Goal: Obtain resource: Download file/media

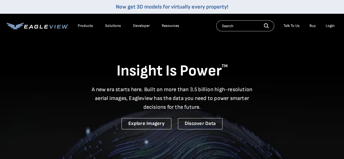
click at [326, 24] on li "Login" at bounding box center [330, 26] width 15 height 8
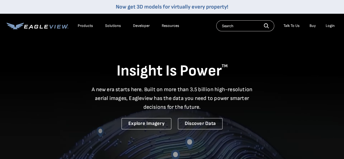
click at [328, 25] on div "Login" at bounding box center [330, 25] width 9 height 5
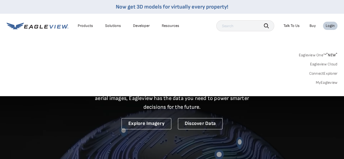
click at [322, 82] on link "MyEagleview" at bounding box center [327, 82] width 22 height 5
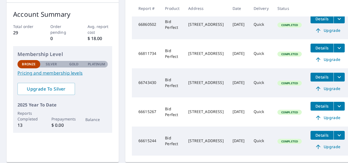
scroll to position [83, 0]
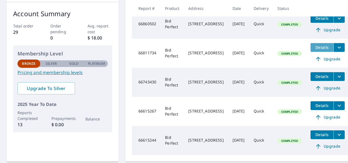
click at [331, 50] on button "Details" at bounding box center [322, 47] width 23 height 9
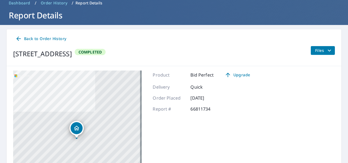
scroll to position [61, 0]
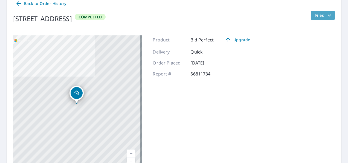
click at [326, 18] on icon "filesDropdownBtn-66811734" at bounding box center [329, 15] width 7 height 7
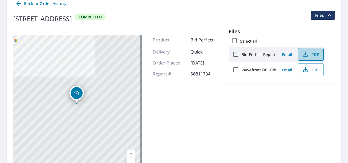
click at [305, 54] on icon "button" at bounding box center [305, 53] width 2 height 4
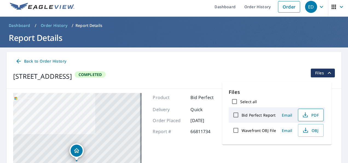
scroll to position [0, 0]
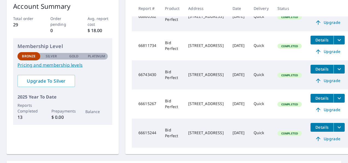
scroll to position [90, 0]
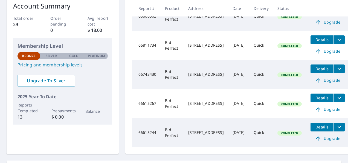
click at [331, 99] on span "Details" at bounding box center [322, 97] width 16 height 5
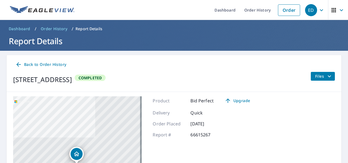
click at [314, 72] on button "Files" at bounding box center [323, 76] width 24 height 9
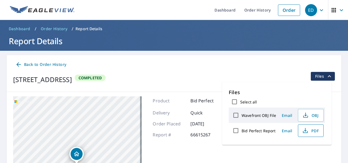
click at [309, 128] on span "PDF" at bounding box center [311, 130] width 18 height 7
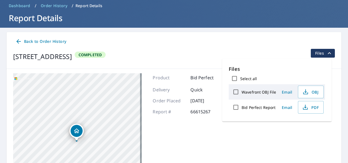
scroll to position [22, 0]
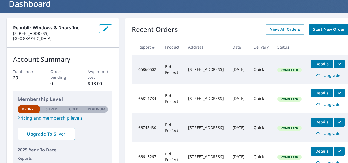
scroll to position [38, 0]
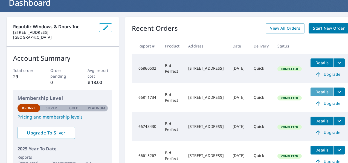
click at [331, 93] on span "Details" at bounding box center [322, 91] width 16 height 5
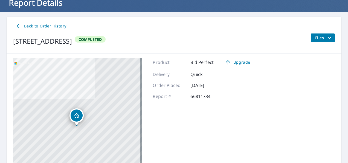
click at [318, 37] on span "Files" at bounding box center [324, 38] width 18 height 7
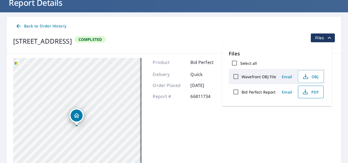
click at [308, 90] on span "PDF" at bounding box center [311, 91] width 18 height 7
